Goal: Task Accomplishment & Management: Use online tool/utility

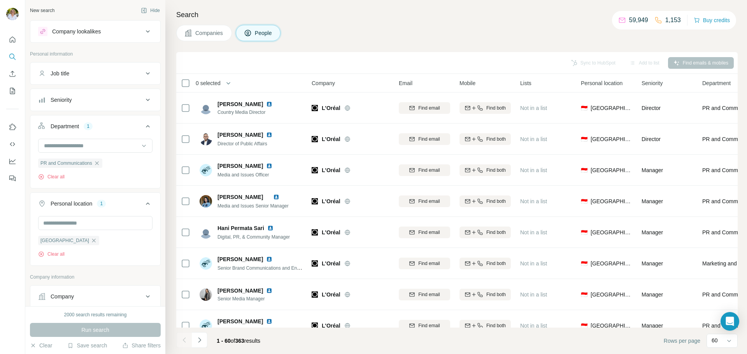
scroll to position [505, 0]
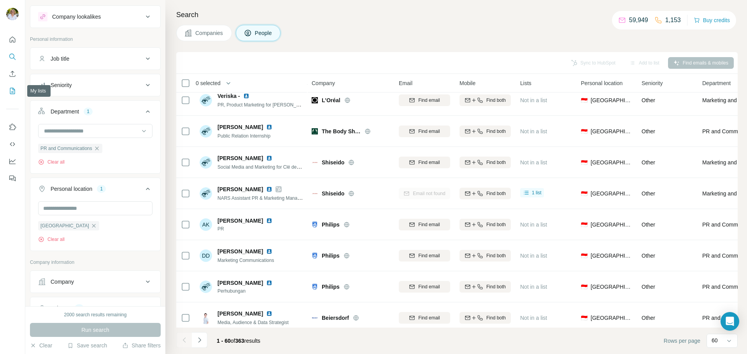
click at [14, 94] on icon "My lists" at bounding box center [12, 91] width 5 height 6
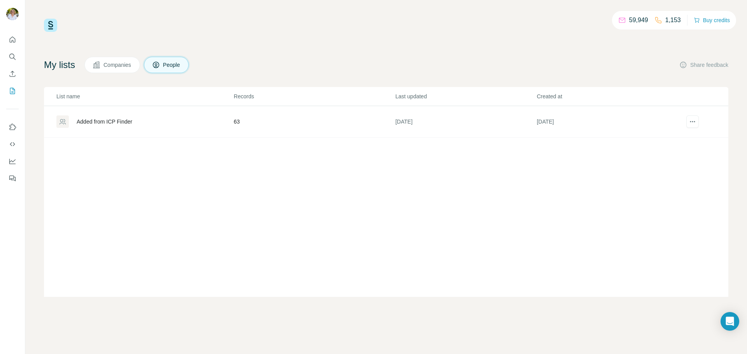
click at [119, 120] on div "Added from ICP Finder" at bounding box center [105, 122] width 56 height 8
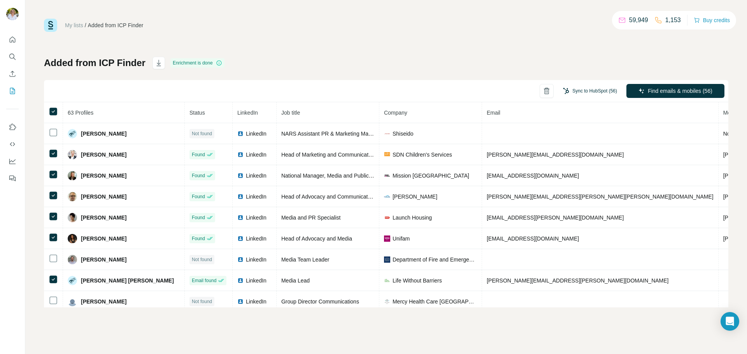
click at [585, 91] on button "Sync to HubSpot (56)" at bounding box center [589, 91] width 65 height 12
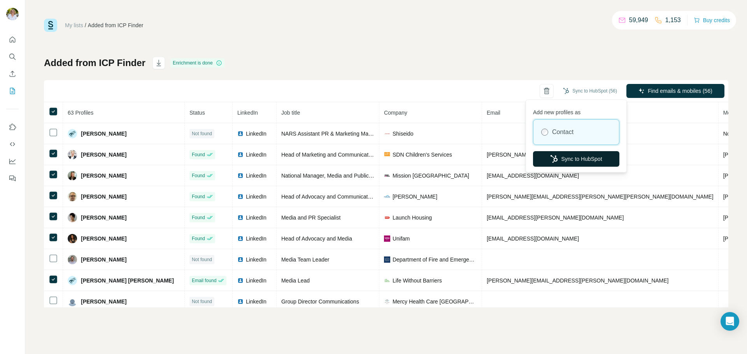
click at [572, 158] on button "Sync to HubSpot" at bounding box center [576, 159] width 86 height 16
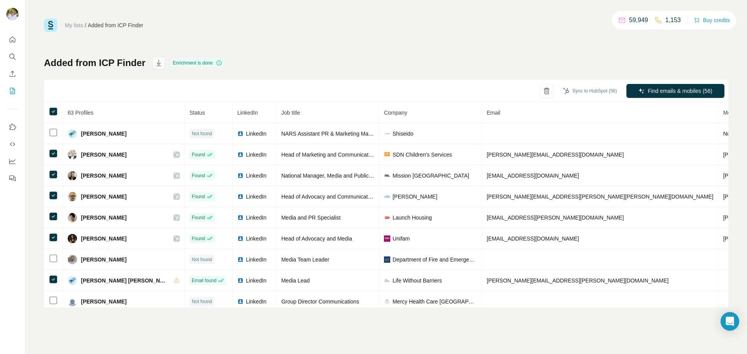
click at [158, 62] on icon "button" at bounding box center [159, 63] width 8 height 8
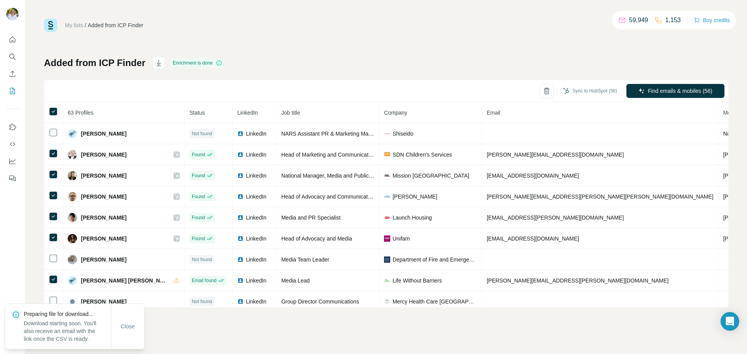
click at [378, 56] on div "My lists / Added from ICP Finder 59,949 1,153 Buy credits Added from ICP Finder…" at bounding box center [386, 163] width 684 height 289
